Goal: Task Accomplishment & Management: Use online tool/utility

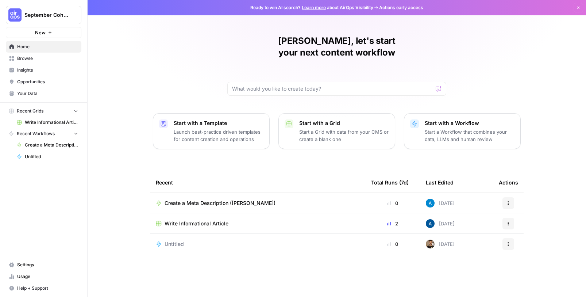
click at [235, 199] on span "Create a Meta Description ([PERSON_NAME])" at bounding box center [220, 202] width 111 height 7
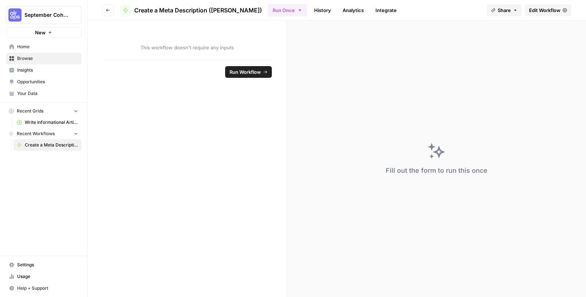
click at [27, 49] on span "Home" at bounding box center [47, 46] width 61 height 7
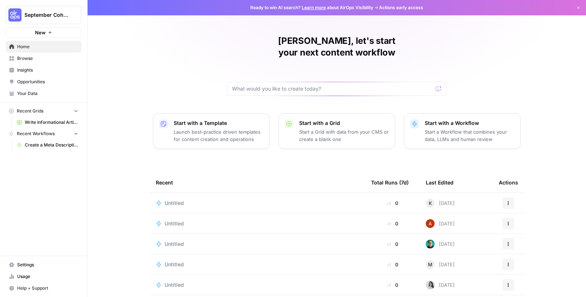
click at [29, 59] on span "Browse" at bounding box center [47, 58] width 61 height 7
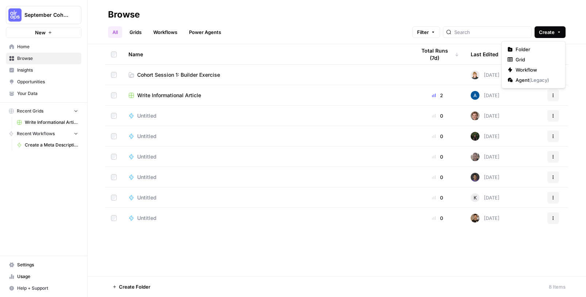
click at [560, 31] on icon "button" at bounding box center [559, 32] width 4 height 4
click at [533, 69] on span "Workflow" at bounding box center [536, 69] width 41 height 7
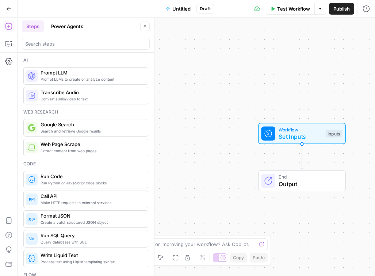
click at [181, 8] on span "Untitled" at bounding box center [181, 8] width 18 height 7
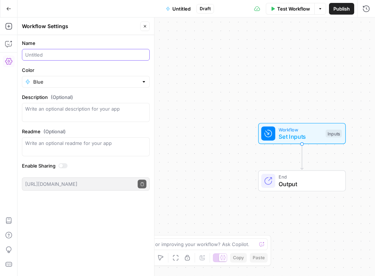
click at [80, 53] on input "Name" at bounding box center [85, 54] width 121 height 7
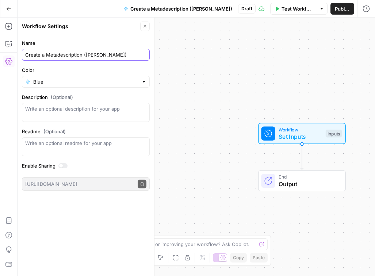
click at [68, 58] on input "Create a Metadescription ([PERSON_NAME])" at bounding box center [85, 54] width 121 height 7
type input "Create a Metadescription ([PERSON_NAME])"
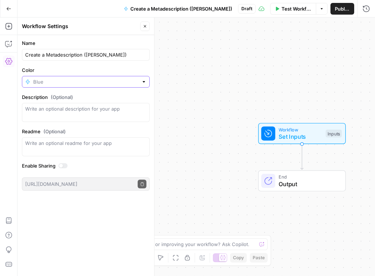
click at [74, 81] on input "Color" at bounding box center [85, 81] width 105 height 7
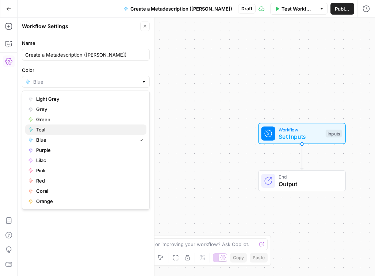
click at [67, 131] on span "Teal" at bounding box center [88, 129] width 104 height 7
type input "Teal"
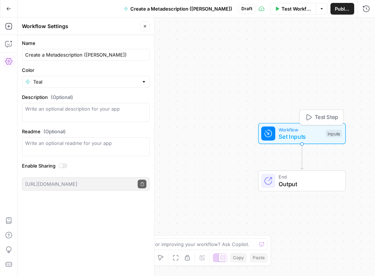
click at [280, 133] on span "Set Inputs" at bounding box center [299, 136] width 43 height 9
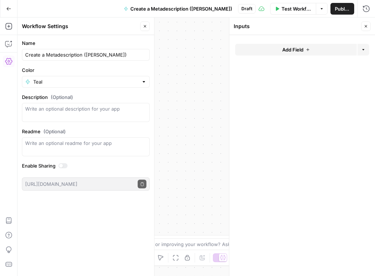
click at [273, 50] on button "Add Field" at bounding box center [296, 50] width 122 height 12
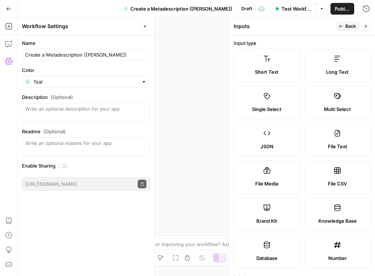
click at [283, 73] on div "Short Text" at bounding box center [267, 71] width 54 height 7
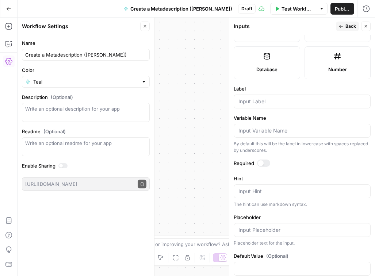
scroll to position [203, 0]
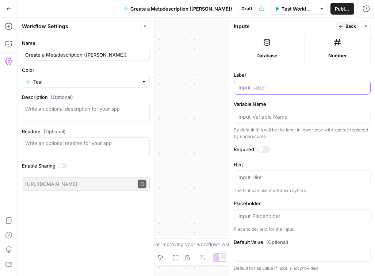
click at [276, 89] on input "Label" at bounding box center [301, 87] width 127 height 7
type input "Blog URL"
click at [262, 149] on div at bounding box center [261, 149] width 6 height 6
click at [347, 28] on span "Back" at bounding box center [350, 26] width 11 height 7
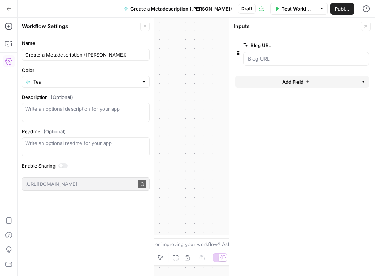
click at [366, 26] on icon "button" at bounding box center [366, 26] width 3 height 3
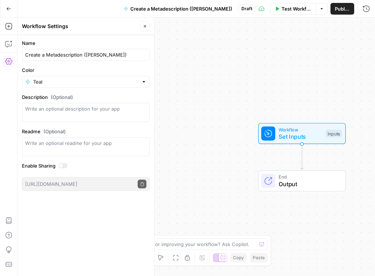
click at [287, 7] on span "Test Workflow" at bounding box center [296, 8] width 30 height 7
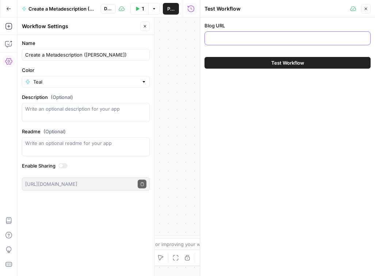
click at [256, 40] on input "Blog URL" at bounding box center [287, 38] width 157 height 7
paste input "[URL][DOMAIN_NAME]"
type input "[URL][DOMAIN_NAME]"
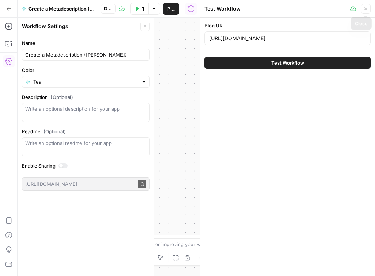
scroll to position [0, 0]
click at [368, 9] on button "Close" at bounding box center [365, 8] width 9 height 9
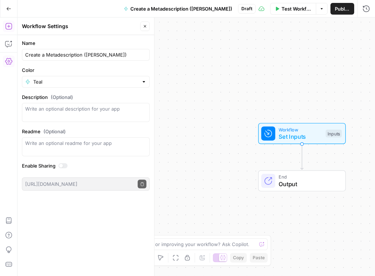
click at [8, 28] on icon "button" at bounding box center [8, 26] width 7 height 7
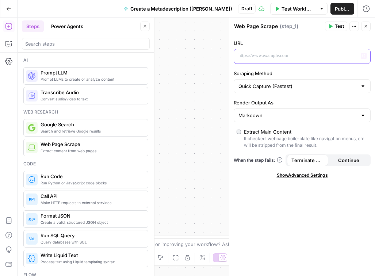
click at [291, 56] on p at bounding box center [296, 55] width 116 height 7
click at [363, 56] on icon "button" at bounding box center [364, 56] width 4 height 4
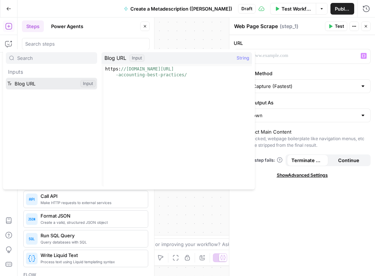
click at [62, 86] on button "Select variable Blog URL" at bounding box center [51, 84] width 91 height 12
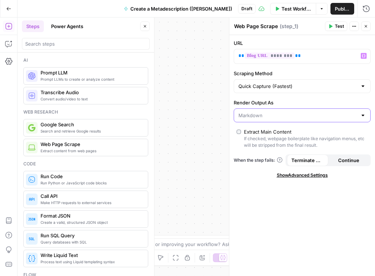
click at [304, 118] on input "Render Output As" at bounding box center [297, 115] width 119 height 7
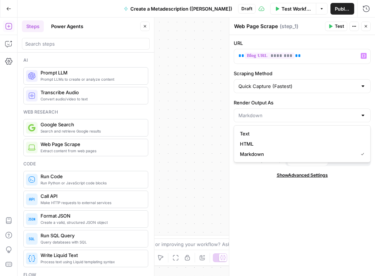
type input "Markdown"
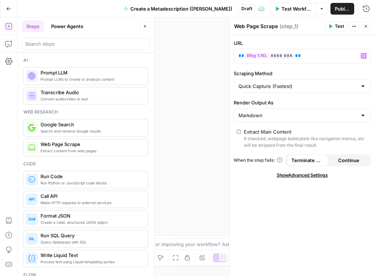
click at [243, 219] on div "URL ** ******** ** Variables Menu Scraping Method Quick Capture (Fastest) Rende…" at bounding box center [302, 155] width 146 height 241
click at [330, 25] on icon "button" at bounding box center [330, 26] width 3 height 4
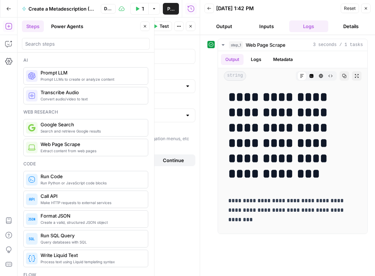
click at [221, 27] on button "Output" at bounding box center [223, 26] width 39 height 12
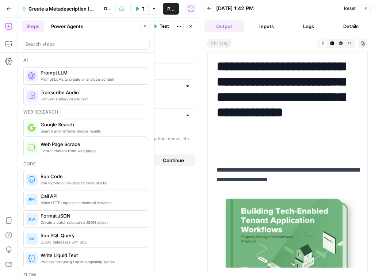
click at [306, 24] on button "Logs" at bounding box center [308, 26] width 39 height 12
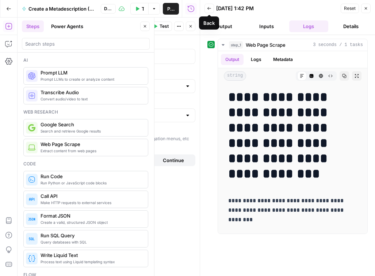
click at [213, 7] on button "Back" at bounding box center [208, 8] width 9 height 9
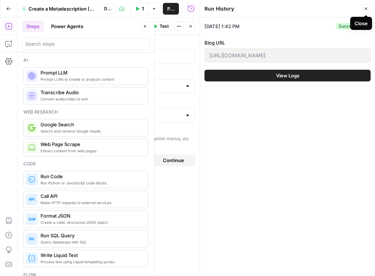
click at [365, 5] on button "Close" at bounding box center [365, 8] width 9 height 9
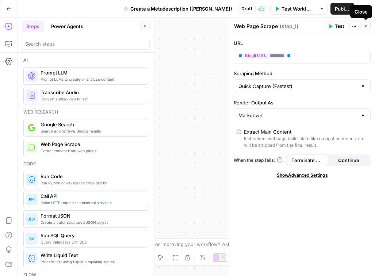
click at [366, 27] on icon "button" at bounding box center [366, 26] width 4 height 4
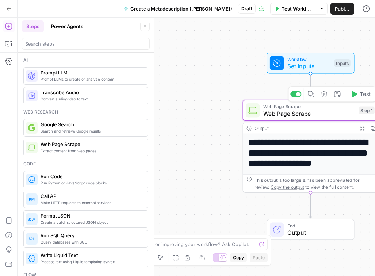
click at [281, 115] on span "Web Page Scrape" at bounding box center [309, 113] width 92 height 9
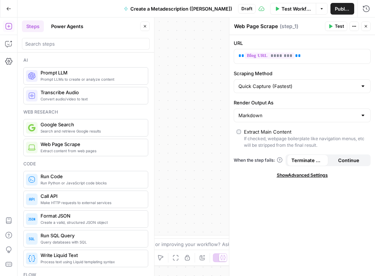
click at [209, 147] on div "**********" at bounding box center [196, 147] width 357 height 258
click at [211, 184] on div "**********" at bounding box center [196, 147] width 357 height 258
click at [363, 24] on button "Close" at bounding box center [365, 26] width 9 height 9
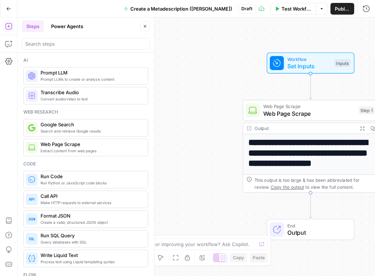
click at [306, 230] on span "Output" at bounding box center [316, 232] width 59 height 9
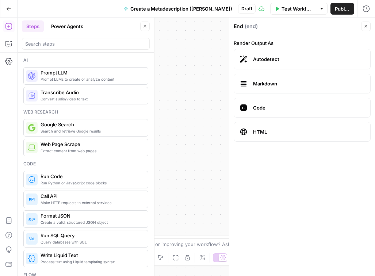
click at [323, 62] on span "Autodetect" at bounding box center [308, 58] width 111 height 7
click at [281, 10] on span "Test Workflow" at bounding box center [296, 8] width 30 height 7
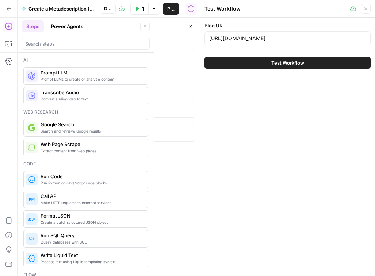
click at [263, 63] on button "Test Workflow" at bounding box center [287, 63] width 166 height 12
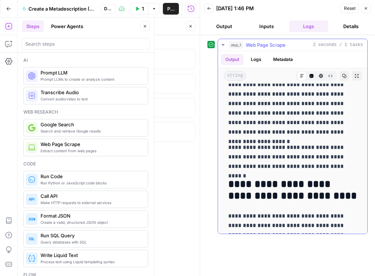
scroll to position [1083, 0]
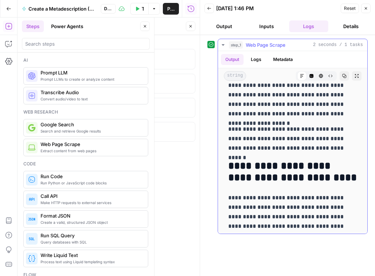
click at [286, 59] on button "Metadata" at bounding box center [283, 59] width 28 height 11
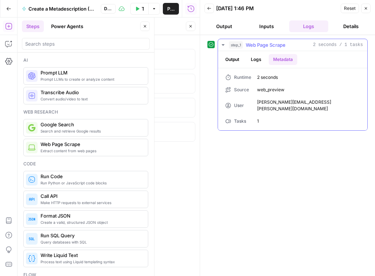
click at [258, 62] on button "Logs" at bounding box center [255, 59] width 19 height 11
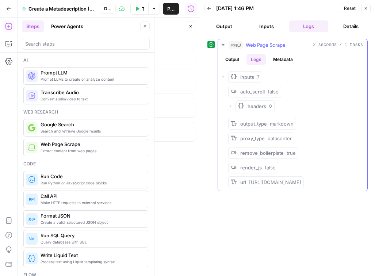
click at [237, 62] on button "Output" at bounding box center [232, 59] width 23 height 11
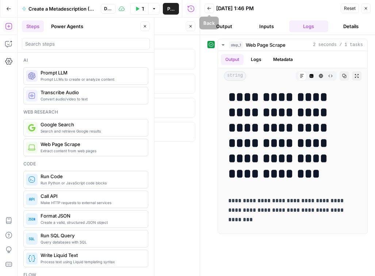
click at [207, 9] on icon "button" at bounding box center [209, 8] width 4 height 4
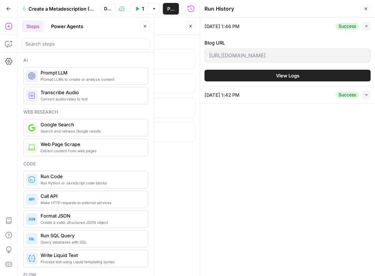
click at [365, 10] on icon "button" at bounding box center [366, 9] width 4 height 4
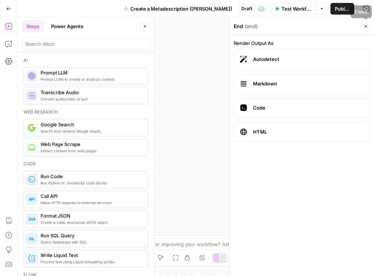
click at [368, 25] on button "Close" at bounding box center [365, 26] width 9 height 9
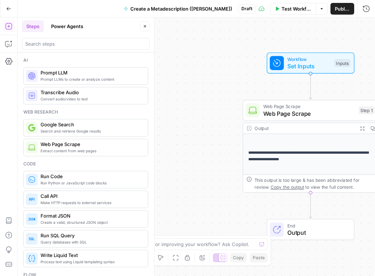
scroll to position [45, 0]
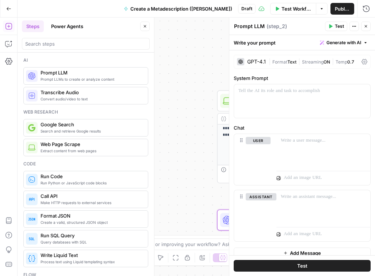
click at [256, 61] on div "GPT-4.1" at bounding box center [256, 61] width 19 height 5
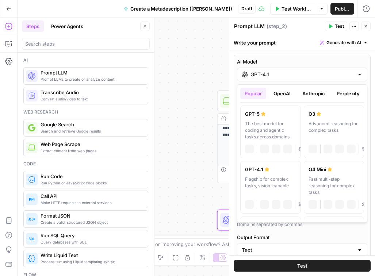
click at [276, 79] on div "GPT-4.1" at bounding box center [302, 75] width 130 height 14
click at [344, 91] on button "Perplexity" at bounding box center [348, 94] width 32 height 12
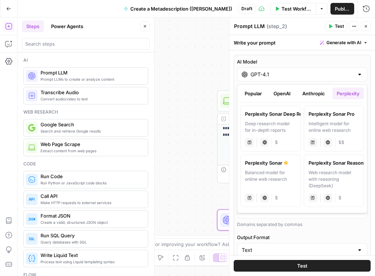
click at [314, 95] on button "Anthropic" at bounding box center [313, 94] width 31 height 12
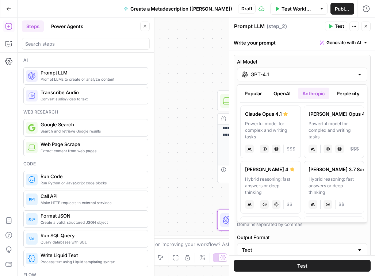
click at [269, 178] on div "Hybrid reasoning: fast answers or deep thinking" at bounding box center [270, 186] width 51 height 20
type input "[PERSON_NAME] 4"
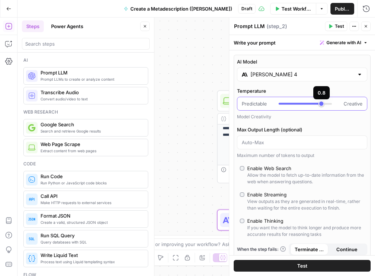
type input "***"
click at [318, 101] on div at bounding box center [304, 103] width 53 height 7
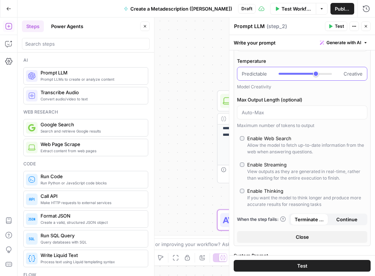
scroll to position [32, 0]
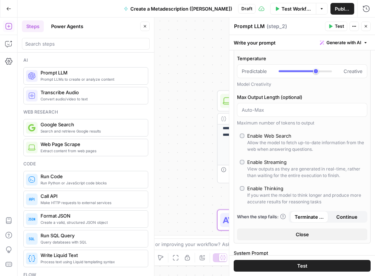
click at [286, 237] on button "Close" at bounding box center [302, 234] width 130 height 12
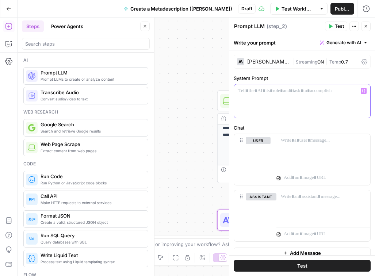
click at [297, 101] on div at bounding box center [302, 101] width 136 height 34
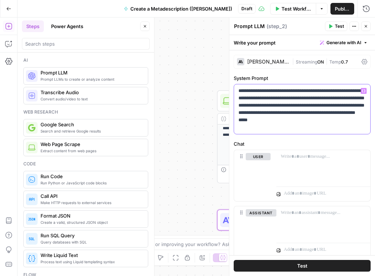
click at [270, 112] on p "**********" at bounding box center [301, 109] width 127 height 44
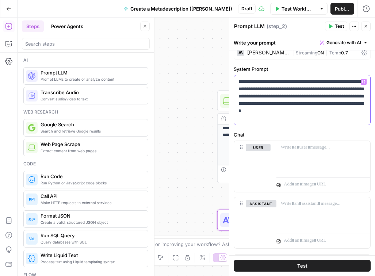
scroll to position [11, 0]
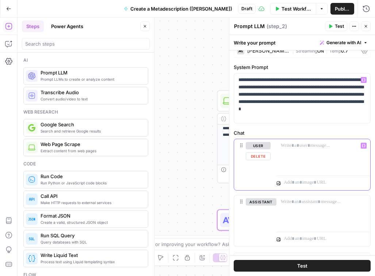
click at [296, 155] on div at bounding box center [323, 156] width 94 height 34
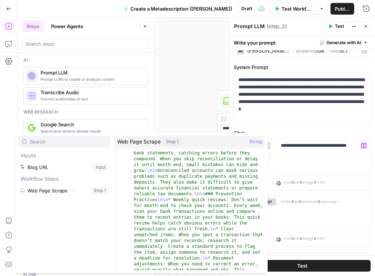
scroll to position [1518, 0]
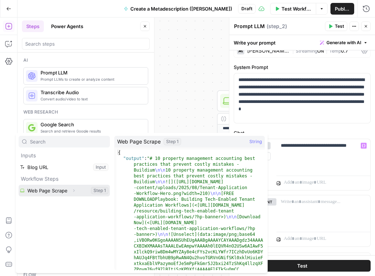
click at [65, 193] on button "Select variable Web Page Scrape" at bounding box center [64, 191] width 91 height 12
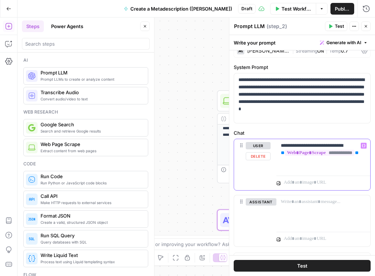
click at [324, 145] on p "**********" at bounding box center [323, 153] width 85 height 22
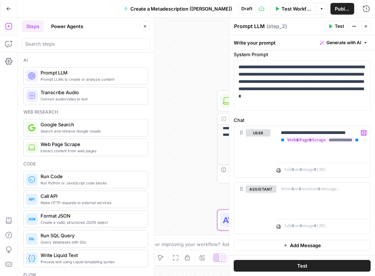
click at [299, 266] on span "Test" at bounding box center [302, 265] width 10 height 7
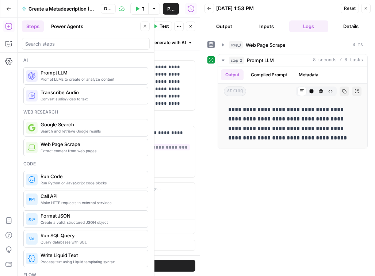
click at [209, 9] on icon "button" at bounding box center [209, 8] width 4 height 4
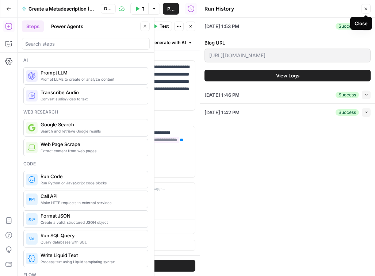
click at [366, 9] on icon "button" at bounding box center [366, 9] width 3 height 3
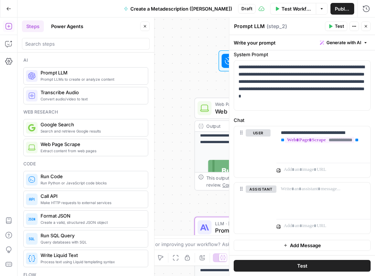
scroll to position [66, 0]
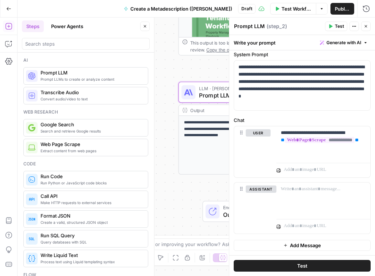
click at [366, 25] on icon "button" at bounding box center [366, 26] width 4 height 4
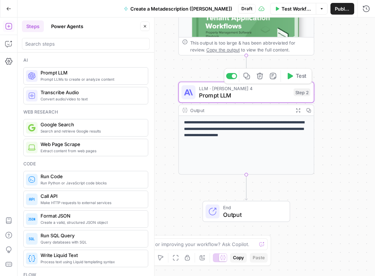
click at [251, 95] on span "Prompt LLM" at bounding box center [244, 95] width 91 height 9
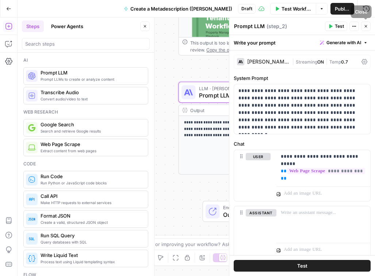
click at [366, 27] on icon "button" at bounding box center [366, 26] width 3 height 3
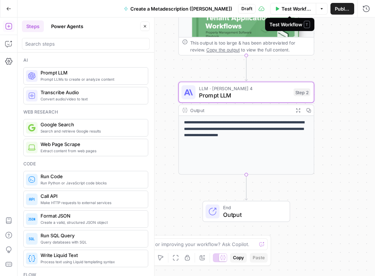
click at [288, 8] on span "Test Workflow" at bounding box center [296, 8] width 30 height 7
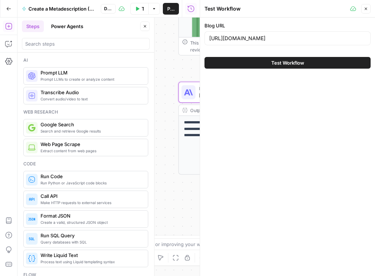
click at [281, 65] on span "Test Workflow" at bounding box center [287, 62] width 33 height 7
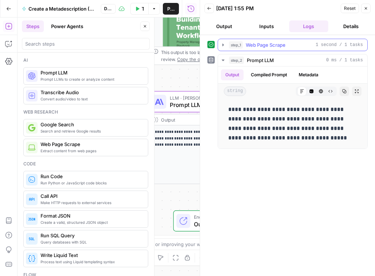
click at [284, 45] on span "Web Page Scrape" at bounding box center [266, 44] width 40 height 7
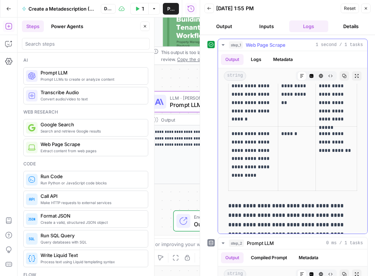
scroll to position [1976, 0]
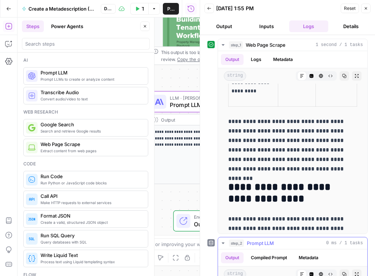
click at [278, 243] on div "step_2 Prompt LLM 0 ms / 1 tasks" at bounding box center [296, 242] width 134 height 7
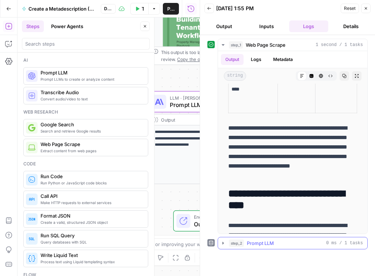
click at [276, 248] on button "step_2 Prompt LLM 0 ms / 1 tasks" at bounding box center [292, 243] width 149 height 12
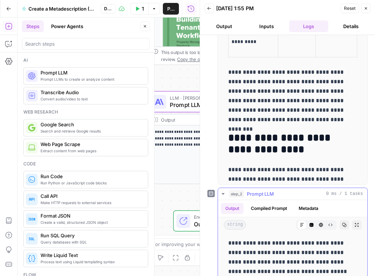
scroll to position [59, 0]
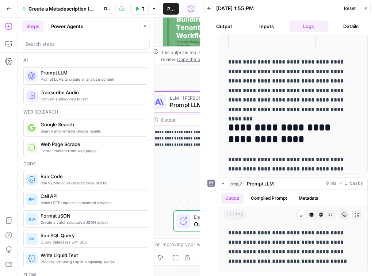
click at [367, 7] on icon "button" at bounding box center [366, 8] width 4 height 4
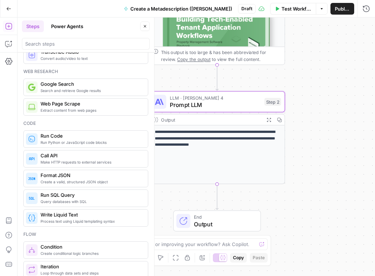
scroll to position [50, 0]
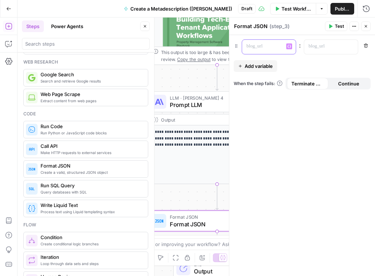
click at [257, 49] on p at bounding box center [262, 46] width 33 height 7
click at [322, 49] on p at bounding box center [324, 46] width 33 height 7
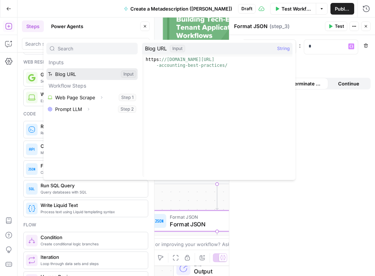
click at [97, 75] on button "Select variable Blog URL" at bounding box center [91, 74] width 91 height 12
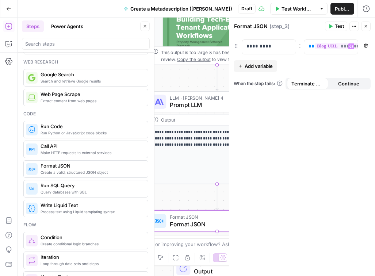
click at [262, 67] on span "Add variable" at bounding box center [259, 65] width 28 height 7
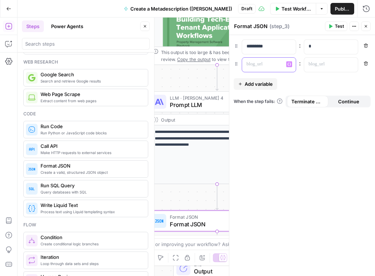
click at [262, 67] on p at bounding box center [262, 64] width 33 height 7
click at [320, 66] on p at bounding box center [324, 64] width 33 height 7
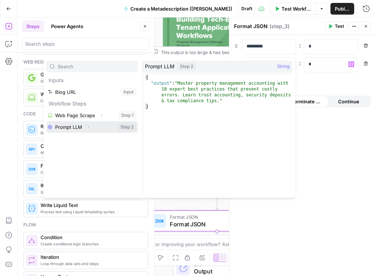
click at [106, 127] on button "Select variable Prompt LLM" at bounding box center [91, 127] width 91 height 12
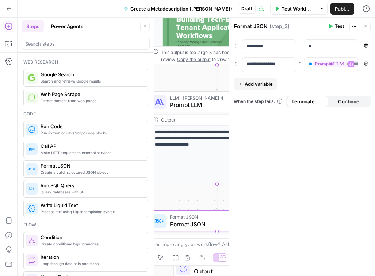
click at [365, 26] on icon "button" at bounding box center [366, 26] width 4 height 4
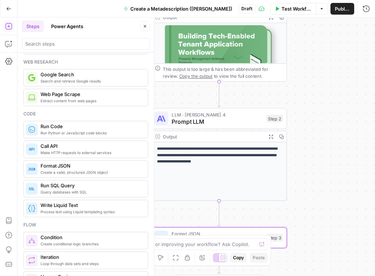
click at [295, 10] on span "Test Workflow" at bounding box center [296, 8] width 30 height 7
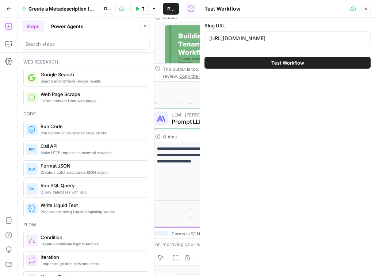
click at [285, 61] on span "Test Workflow" at bounding box center [287, 62] width 33 height 7
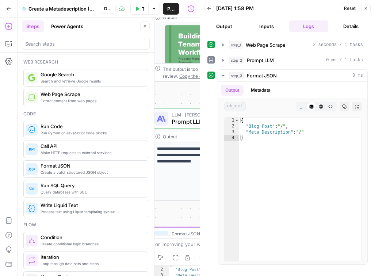
click at [227, 29] on button "Output" at bounding box center [223, 26] width 39 height 12
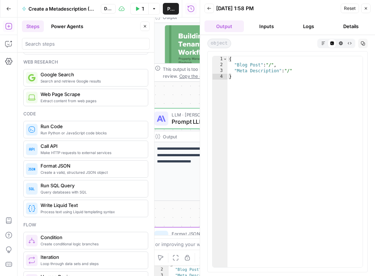
click at [268, 27] on button "Inputs" at bounding box center [266, 26] width 39 height 12
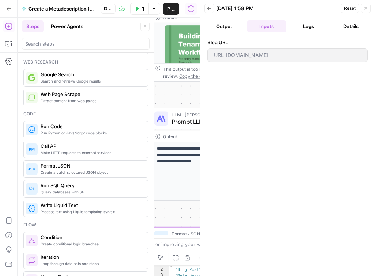
click at [304, 26] on button "Logs" at bounding box center [308, 26] width 39 height 12
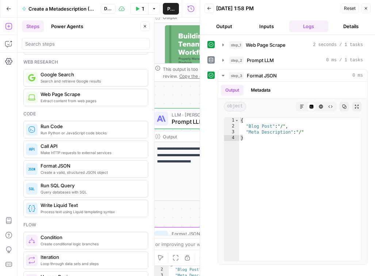
click at [163, 203] on div "**********" at bounding box center [109, 147] width 182 height 258
click at [365, 7] on icon "button" at bounding box center [366, 8] width 4 height 4
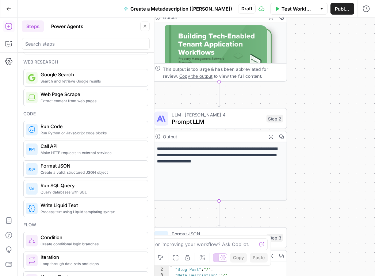
click at [311, 172] on div "**********" at bounding box center [196, 147] width 357 height 258
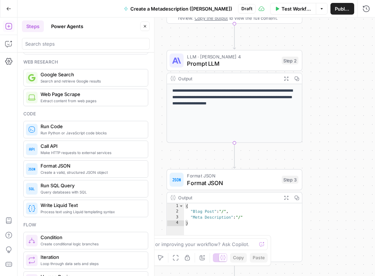
click at [322, 209] on div "**********" at bounding box center [196, 147] width 357 height 258
type textarea "*"
click at [291, 223] on div "{ "Blog Post" : "/" , "Meta Description" : "/" }" at bounding box center [243, 238] width 118 height 70
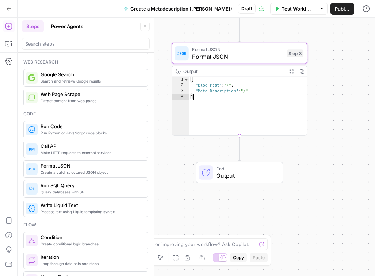
click at [259, 178] on span "Output" at bounding box center [245, 175] width 59 height 9
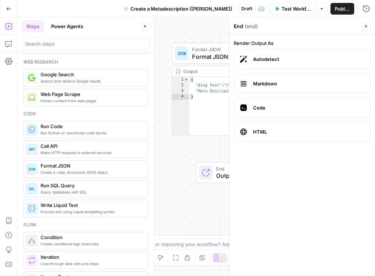
click at [197, 203] on div "**********" at bounding box center [196, 147] width 357 height 258
click at [177, 168] on div "End Output" at bounding box center [240, 172] width 136 height 21
click at [292, 7] on span "Test Workflow" at bounding box center [296, 8] width 30 height 7
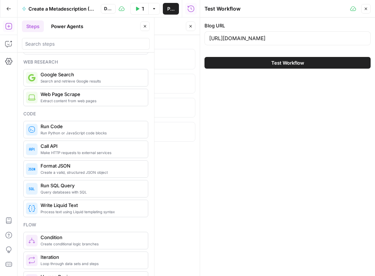
click at [366, 8] on icon "button" at bounding box center [366, 9] width 4 height 4
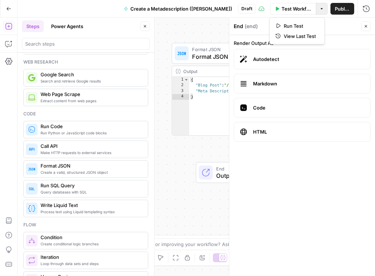
click at [322, 8] on icon "button" at bounding box center [321, 9] width 4 height 4
click at [291, 11] on span "Test Workflow" at bounding box center [296, 8] width 30 height 7
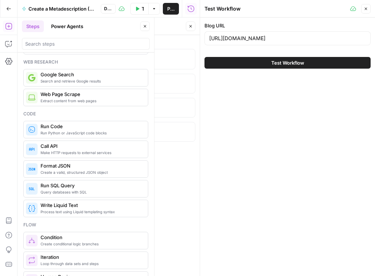
click at [321, 67] on button "Test Workflow" at bounding box center [287, 63] width 166 height 12
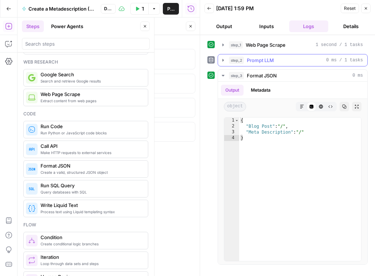
click at [222, 60] on icon "button" at bounding box center [223, 60] width 6 height 6
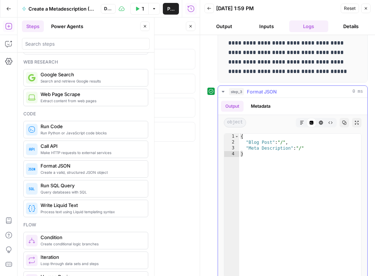
scroll to position [75, 0]
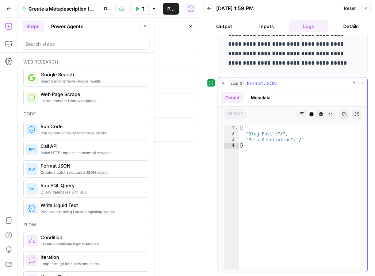
click at [253, 97] on button "Metadata" at bounding box center [260, 97] width 28 height 11
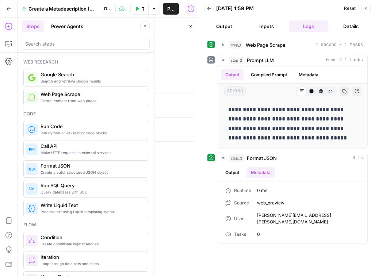
click at [368, 9] on button "Close" at bounding box center [365, 8] width 9 height 9
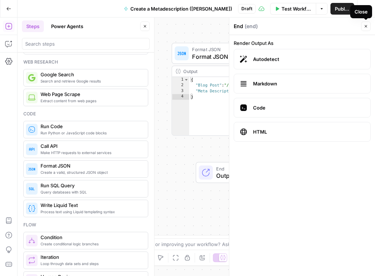
click at [365, 28] on button "Close" at bounding box center [365, 26] width 9 height 9
